Goal: Browse casually: Explore the website without a specific task or goal

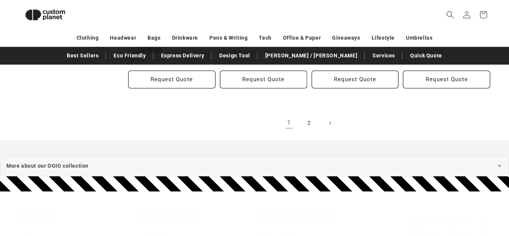
scroll to position [909, 0]
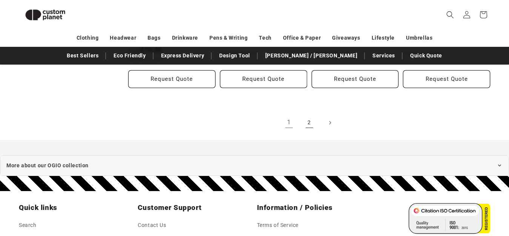
click at [307, 124] on link "2" at bounding box center [309, 122] width 17 height 17
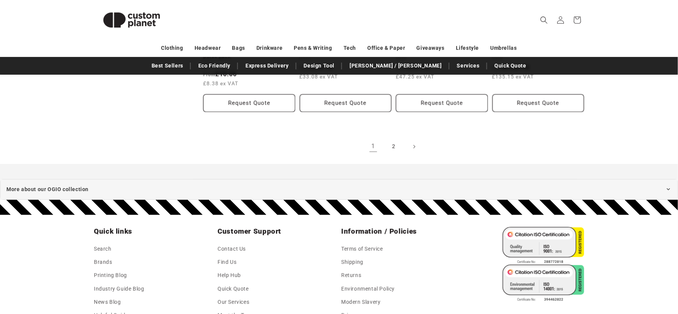
scroll to position [919, 0]
